Goal: Transaction & Acquisition: Purchase product/service

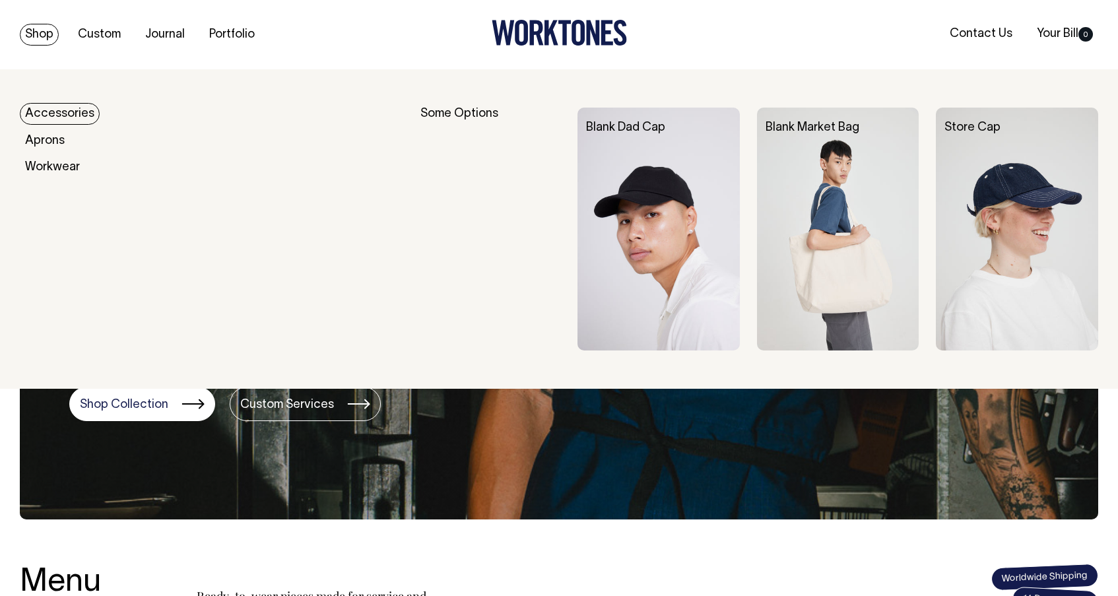
click at [51, 31] on link "Shop" at bounding box center [39, 35] width 39 height 22
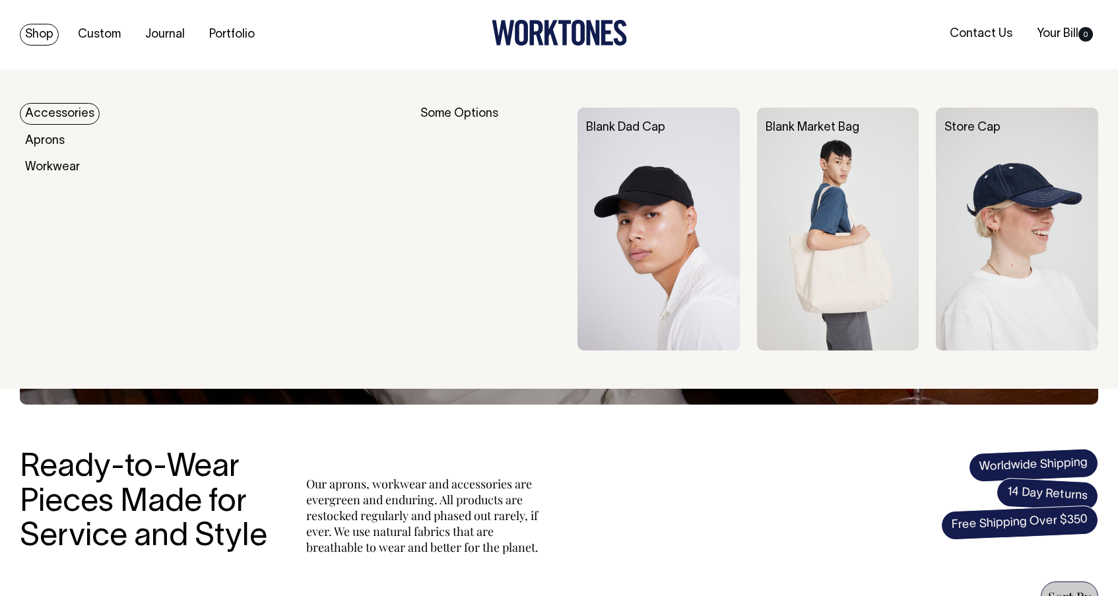
click at [19, 28] on div "Shop Custom Journal Portfolio Contact Us Your Bill 0" at bounding box center [559, 34] width 1118 height 69
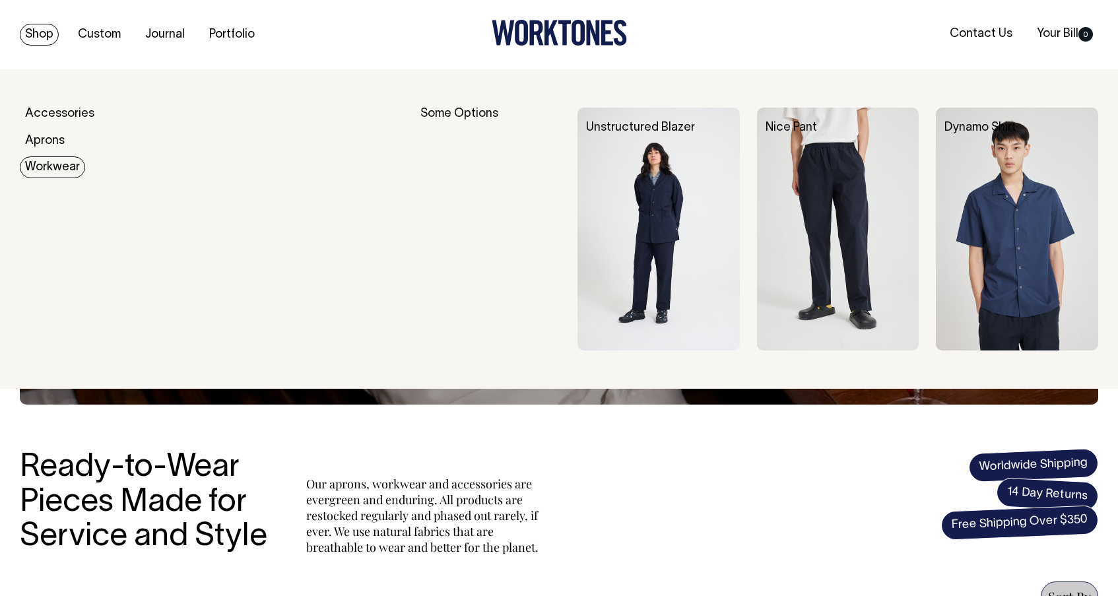
click at [50, 168] on link "Workwear" at bounding box center [52, 167] width 65 height 22
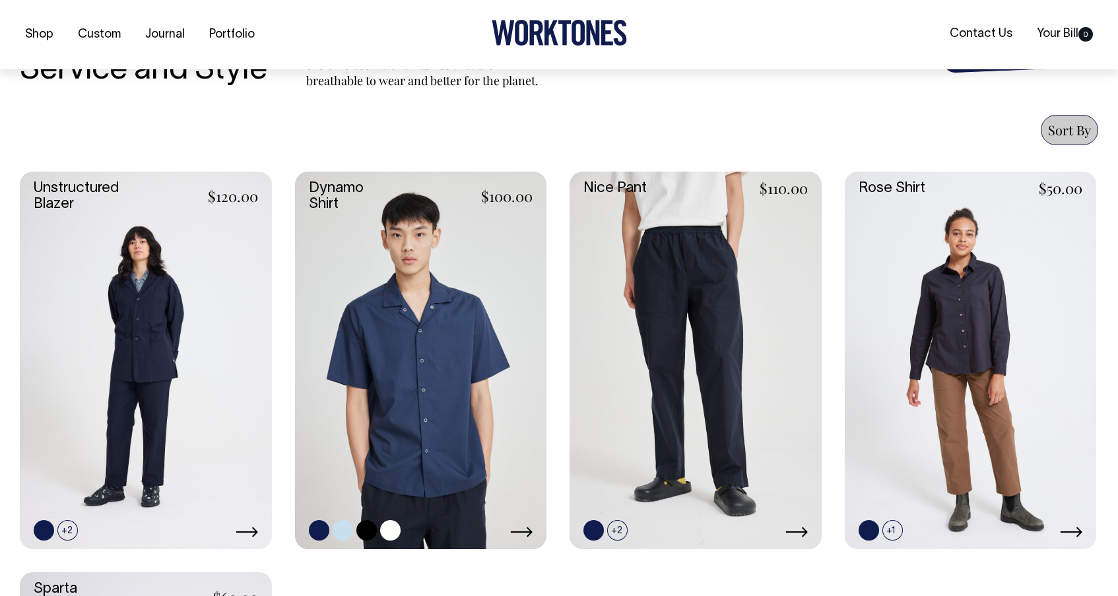
scroll to position [468, 0]
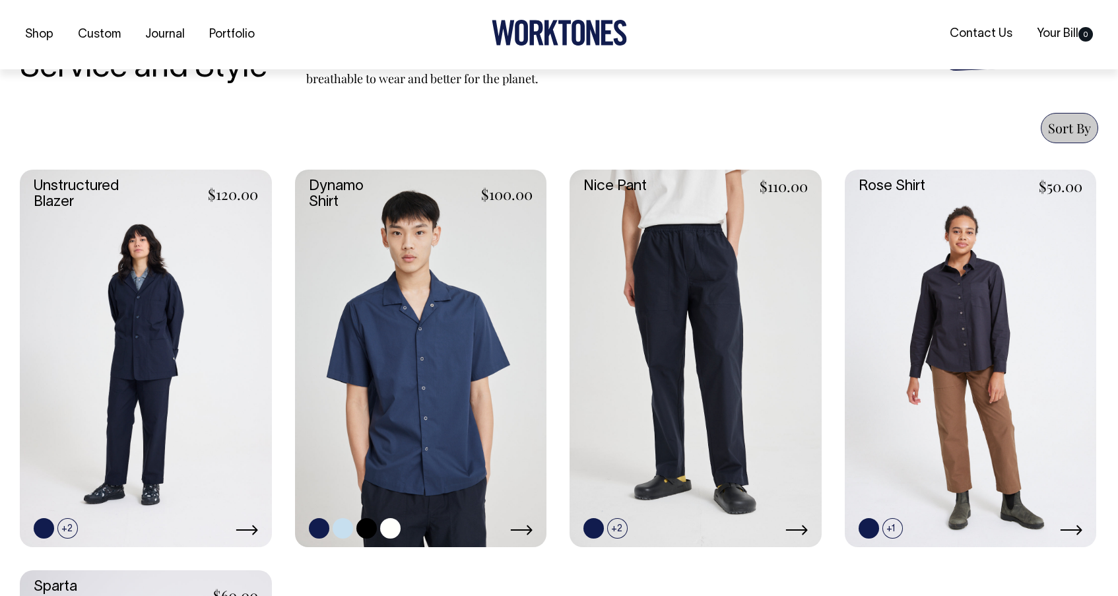
click at [392, 284] on link at bounding box center [421, 358] width 252 height 377
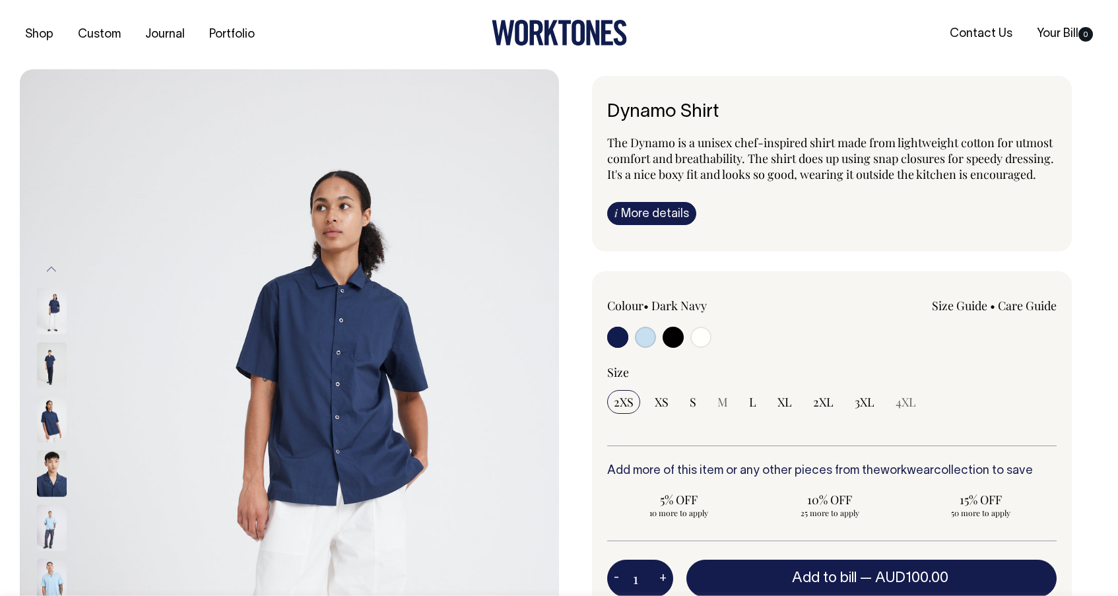
click at [393, 350] on img at bounding box center [289, 473] width 539 height 808
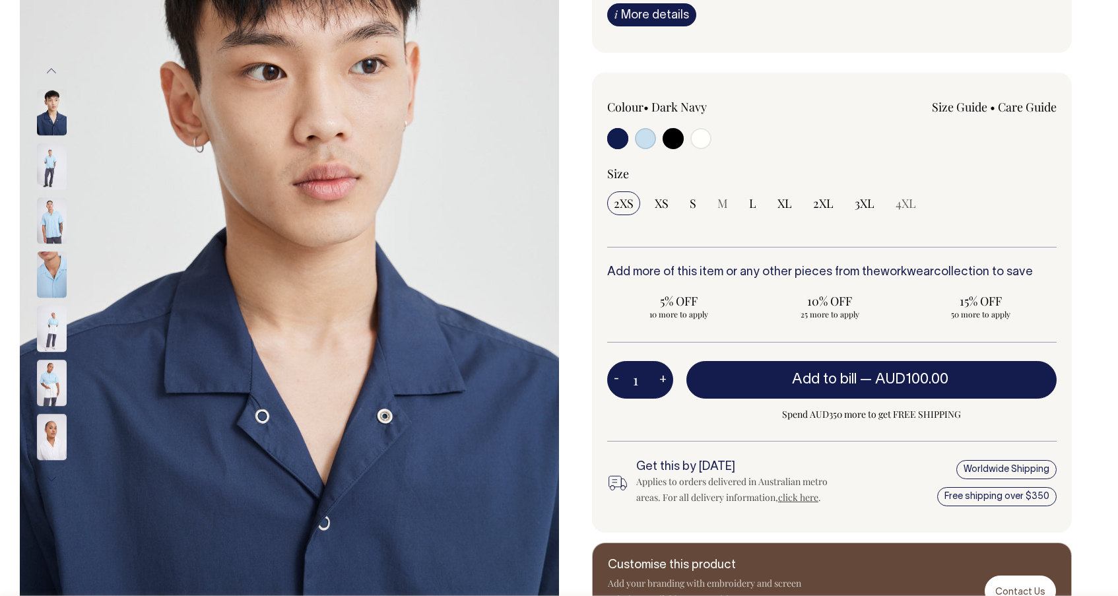
scroll to position [198, 0]
click at [647, 143] on input "radio" at bounding box center [645, 139] width 21 height 21
radio input "true"
select select "True Blue"
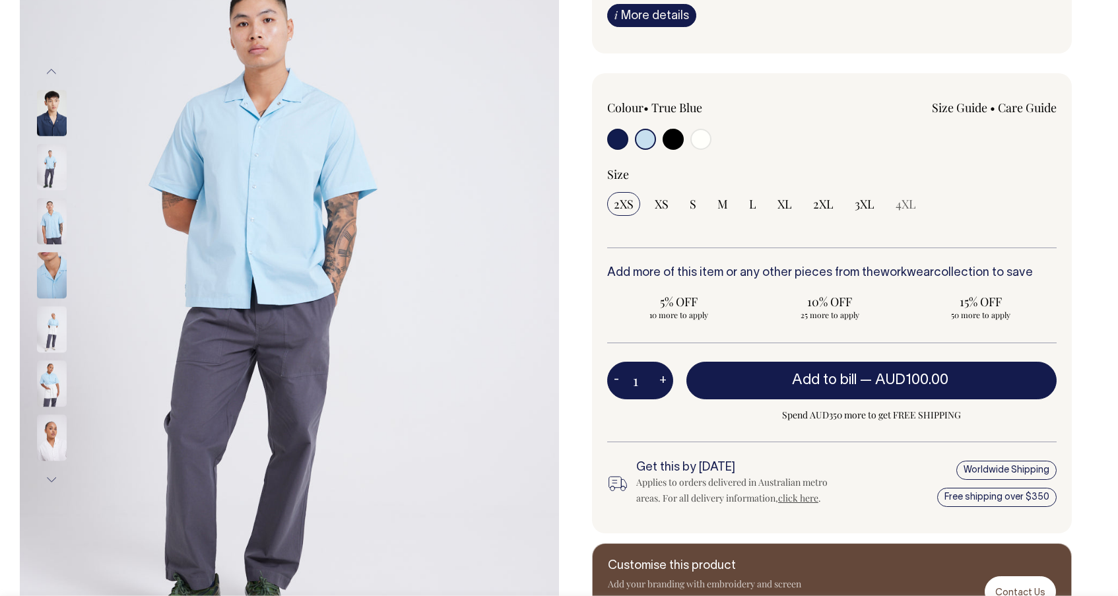
click at [646, 150] on input "radio" at bounding box center [645, 139] width 21 height 21
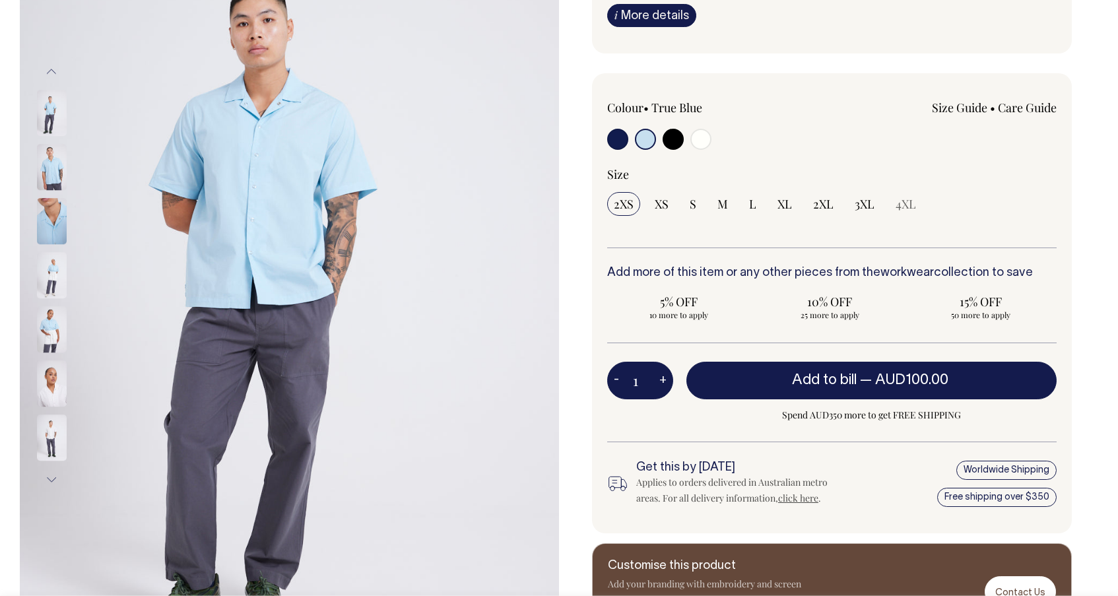
drag, startPoint x: 621, startPoint y: 151, endPoint x: 644, endPoint y: 152, distance: 22.5
click at [623, 150] on input "radio" at bounding box center [617, 139] width 21 height 21
radio input "true"
select select "Dark Navy"
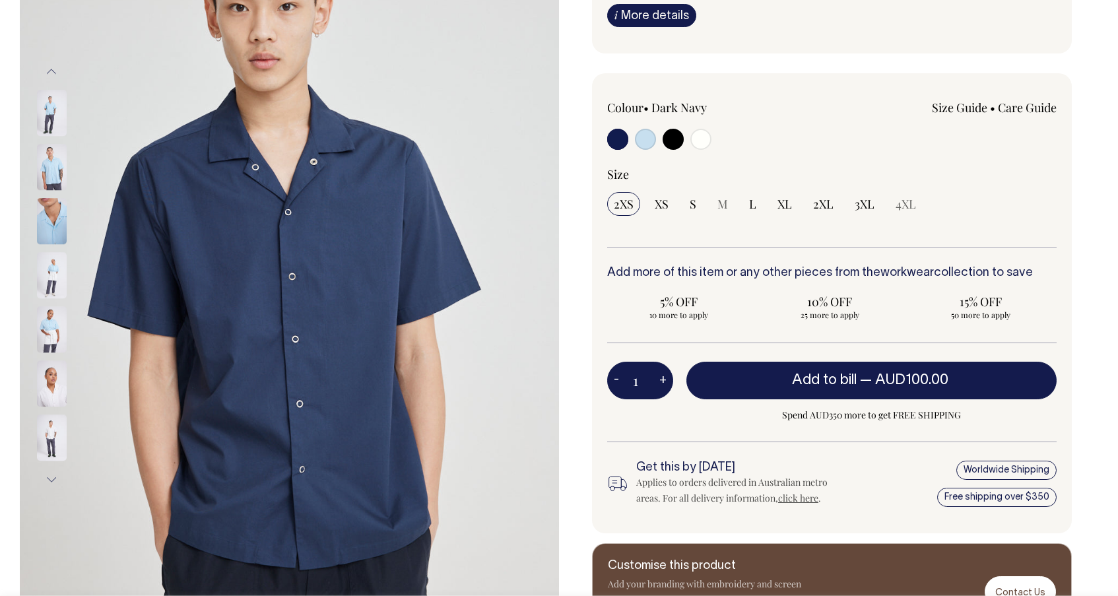
click at [648, 150] on input "radio" at bounding box center [645, 139] width 21 height 21
radio input "true"
select select "True Blue"
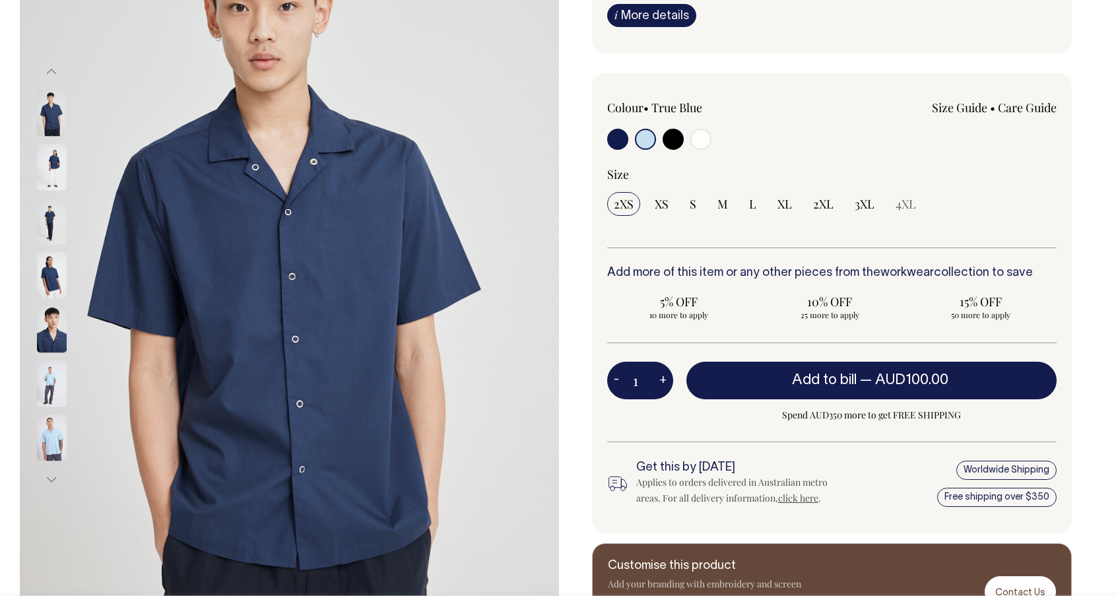
click at [615, 150] on input "radio" at bounding box center [617, 139] width 21 height 21
radio input "true"
select select "Dark Navy"
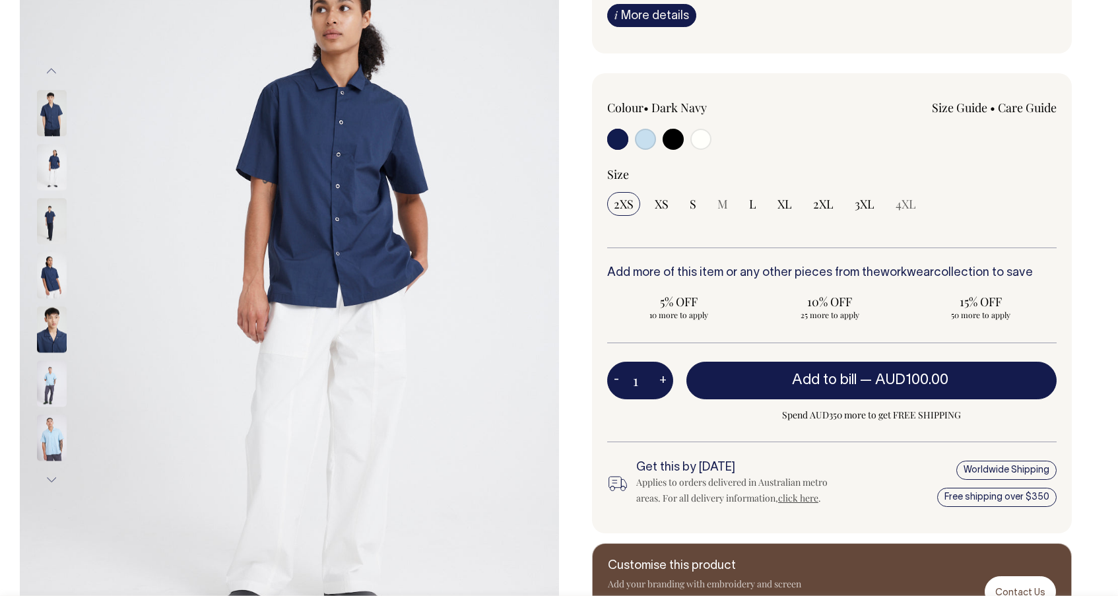
scroll to position [195, 0]
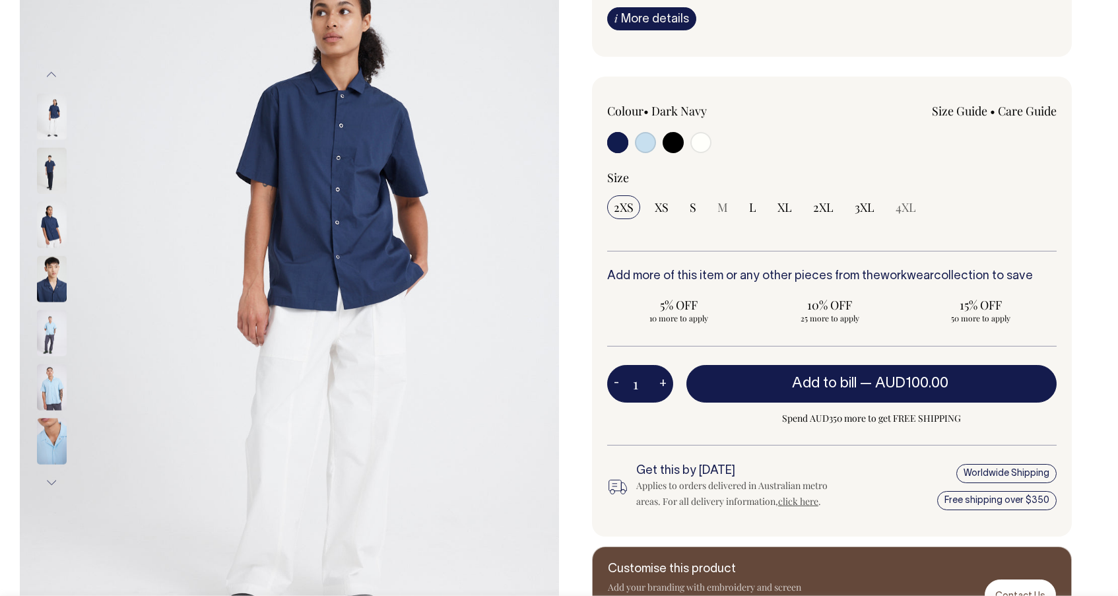
click at [710, 153] on input "radio" at bounding box center [700, 142] width 21 height 21
radio input "true"
select select "Off-White"
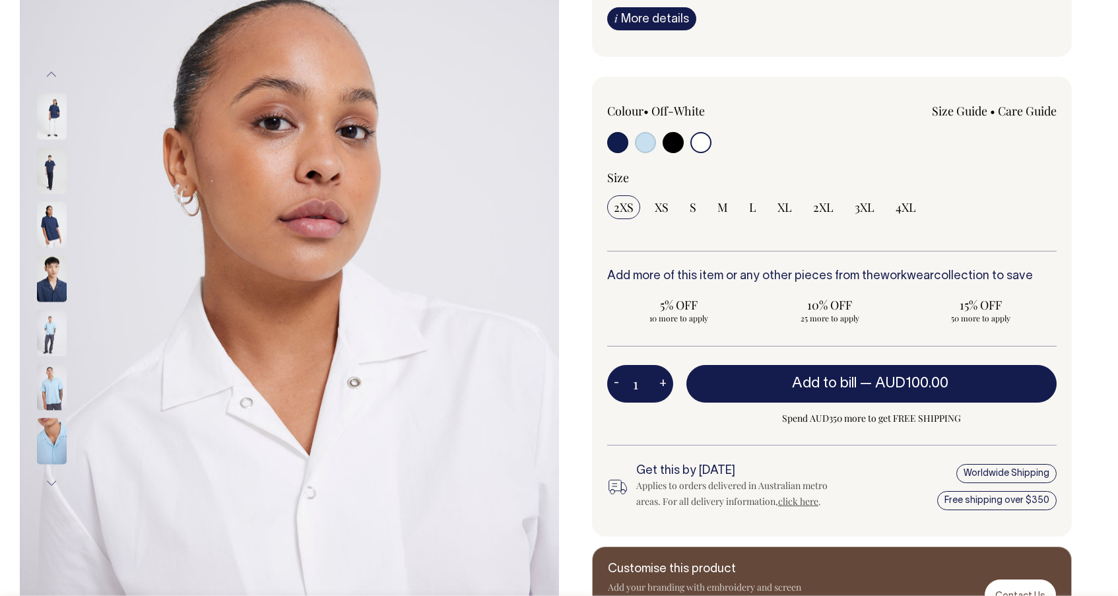
click at [697, 153] on input "radio" at bounding box center [700, 142] width 21 height 21
click at [60, 223] on img at bounding box center [52, 225] width 30 height 46
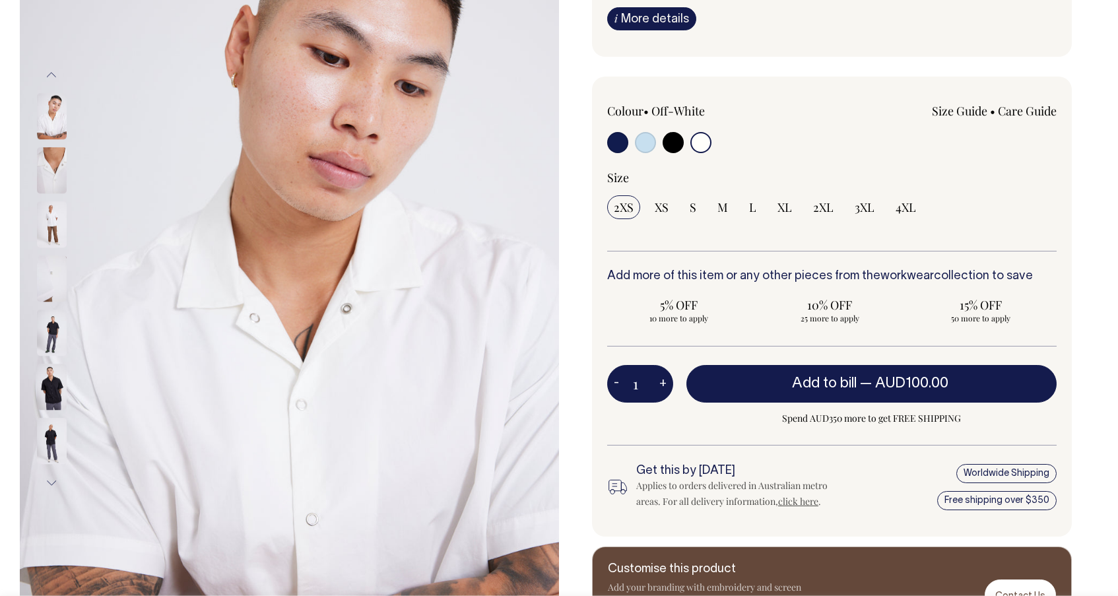
click at [61, 223] on img at bounding box center [52, 225] width 30 height 46
click at [55, 319] on img at bounding box center [52, 333] width 30 height 46
